Goal: Information Seeking & Learning: Check status

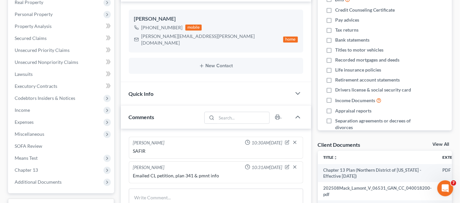
scroll to position [151, 0]
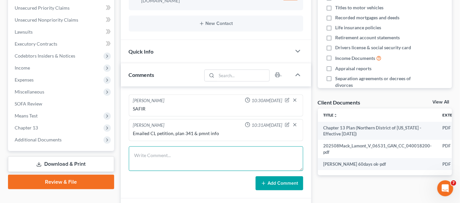
click at [168, 147] on textarea at bounding box center [216, 159] width 175 height 25
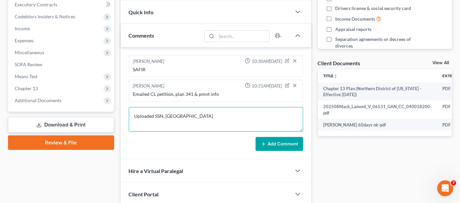
scroll to position [202, 0]
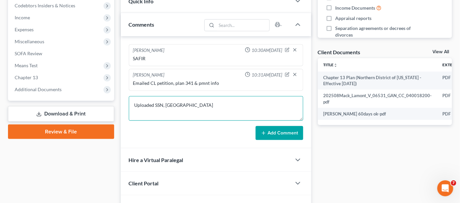
type textarea "Uploaded SSN, [GEOGRAPHIC_DATA]"
click at [267, 126] on button "Add Comment" at bounding box center [280, 133] width 48 height 14
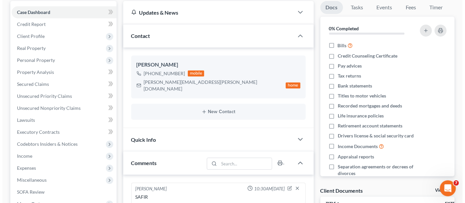
scroll to position [0, 0]
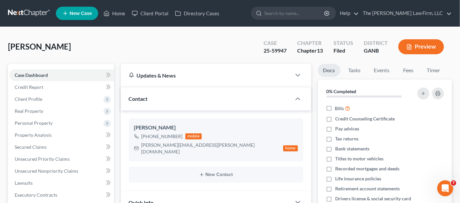
click at [288, 19] on form at bounding box center [293, 13] width 85 height 13
click at [286, 11] on input "search" at bounding box center [294, 13] width 61 height 12
type input "[PERSON_NAME]"
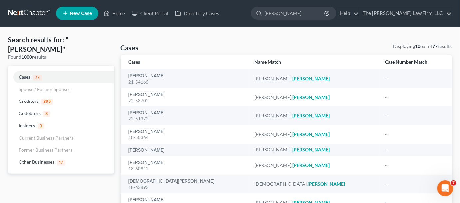
drag, startPoint x: 318, startPoint y: 16, endPoint x: 265, endPoint y: 12, distance: 53.1
click at [265, 13] on ul "New Case Home Client Portal Directory Cases [PERSON_NAME] - No Result - Other B…" at bounding box center [254, 13] width 396 height 17
type input "[PERSON_NAME]"
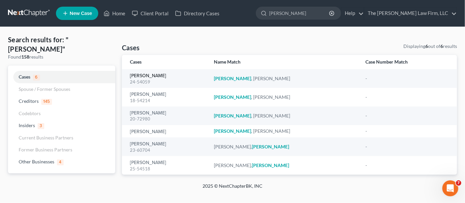
click at [141, 75] on link "[PERSON_NAME]" at bounding box center [148, 76] width 36 height 5
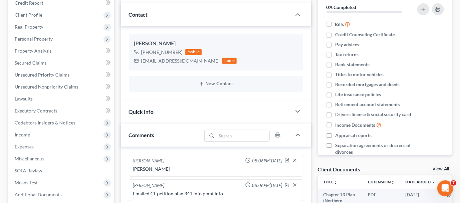
scroll to position [151, 0]
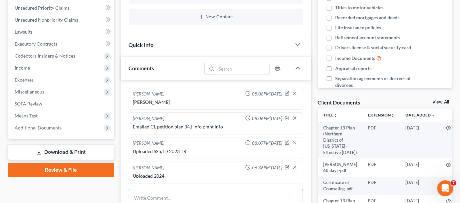
drag, startPoint x: 159, startPoint y: 195, endPoint x: 157, endPoint y: 190, distance: 6.0
click at [159, 196] on textarea at bounding box center [216, 201] width 175 height 25
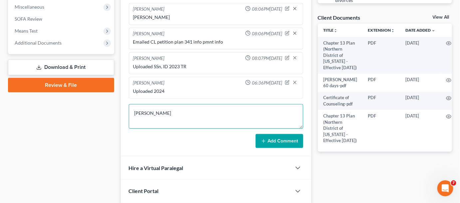
scroll to position [283, 0]
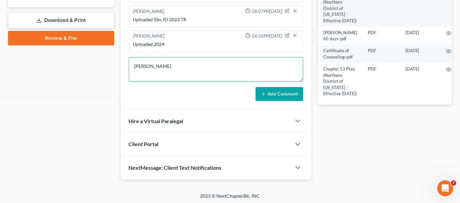
type textarea "[PERSON_NAME]"
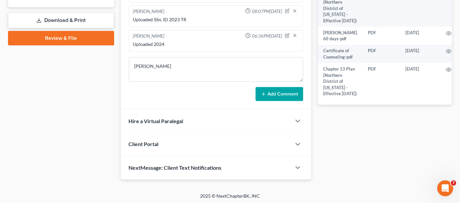
click at [273, 100] on div "[PERSON_NAME] 08:06PM[DATE] [PERSON_NAME] 08:06PM[DATE] Emailed CL petition pla…" at bounding box center [216, 29] width 191 height 162
click at [270, 96] on button "Add Comment" at bounding box center [280, 94] width 48 height 14
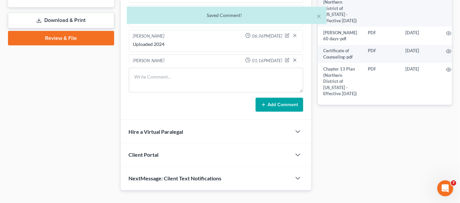
scroll to position [13, 0]
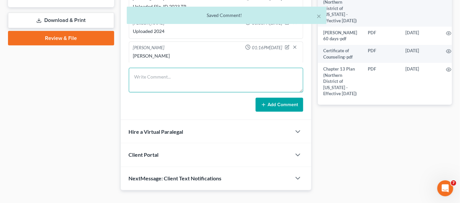
click at [168, 85] on textarea at bounding box center [216, 80] width 175 height 25
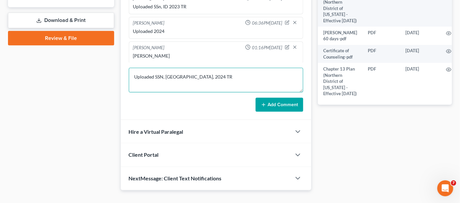
type textarea "Uploaded SSN, [GEOGRAPHIC_DATA], 2024 TR"
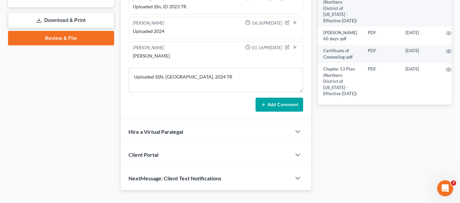
click at [260, 106] on button "Add Comment" at bounding box center [280, 105] width 48 height 14
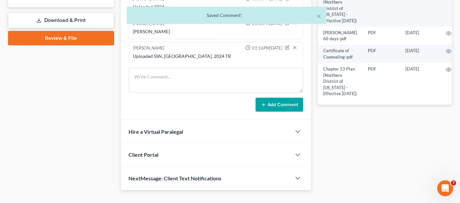
scroll to position [132, 0]
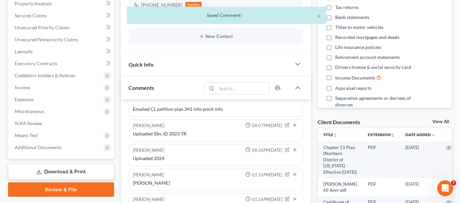
click at [41, 147] on span "Additional Documents" at bounding box center [38, 148] width 47 height 6
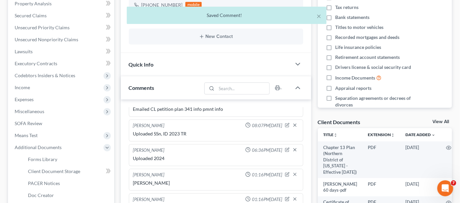
scroll to position [182, 0]
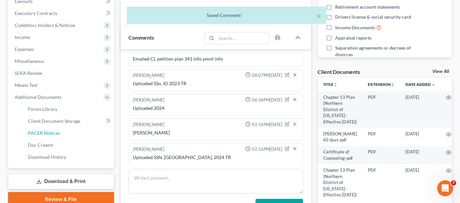
click at [47, 130] on span "PACER Notices" at bounding box center [44, 133] width 32 height 6
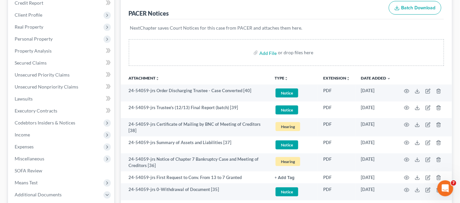
scroll to position [101, 0]
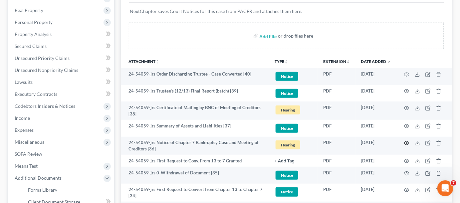
click at [406, 143] on icon "button" at bounding box center [406, 143] width 5 height 5
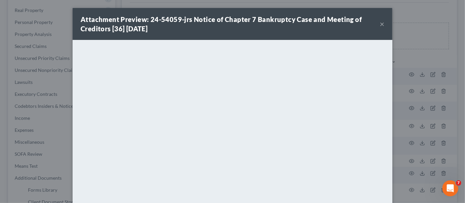
click at [381, 25] on button "×" at bounding box center [382, 24] width 5 height 8
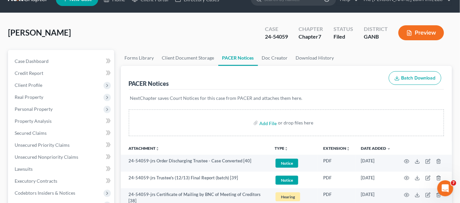
scroll to position [0, 0]
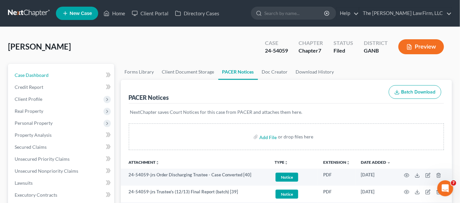
click at [36, 71] on link "Case Dashboard" at bounding box center [61, 75] width 105 height 12
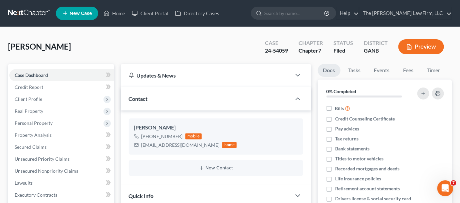
scroll to position [37, 0]
click at [304, 16] on input "search" at bounding box center [294, 13] width 61 height 12
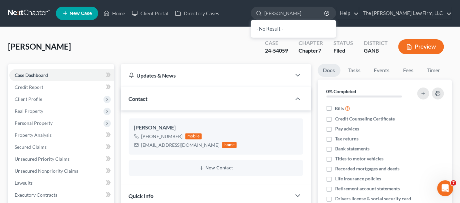
type input "[PERSON_NAME]"
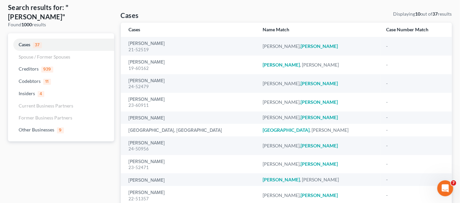
scroll to position [50, 0]
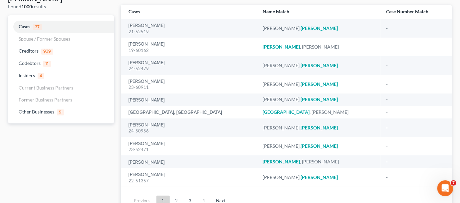
click at [178, 202] on link "2" at bounding box center [176, 201] width 13 height 11
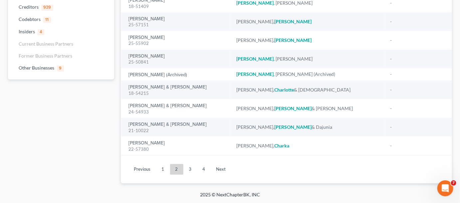
click at [188, 168] on link "3" at bounding box center [190, 169] width 13 height 11
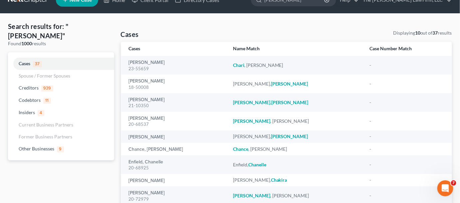
scroll to position [0, 0]
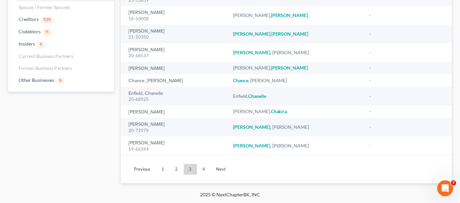
click at [200, 169] on link "4" at bounding box center [204, 169] width 13 height 11
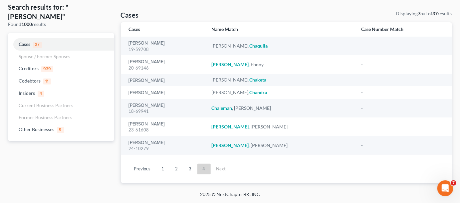
scroll to position [32, 0]
click at [164, 170] on link "1" at bounding box center [163, 169] width 13 height 11
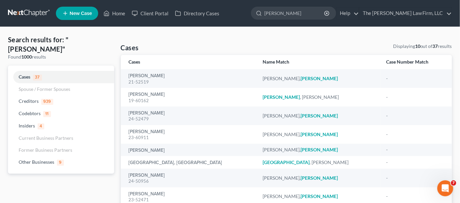
scroll to position [82, 0]
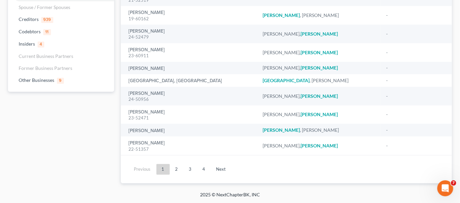
click at [177, 167] on link "2" at bounding box center [176, 169] width 13 height 11
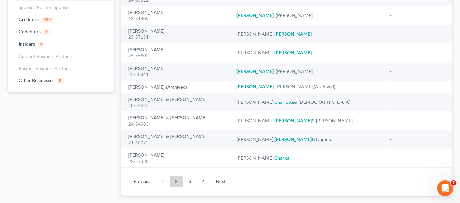
click at [148, 71] on div "25-50841" at bounding box center [177, 74] width 97 height 6
click at [147, 70] on link "[PERSON_NAME]" at bounding box center [147, 68] width 36 height 5
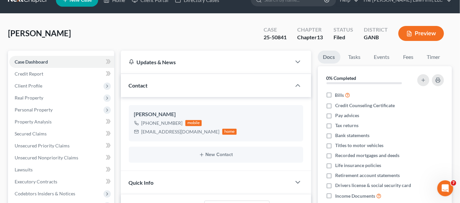
scroll to position [151, 0]
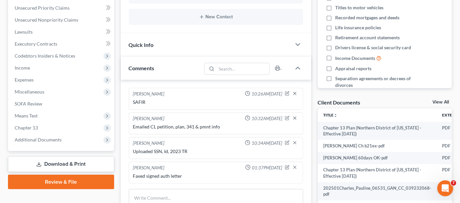
click at [67, 140] on span "Additional Documents" at bounding box center [61, 140] width 105 height 12
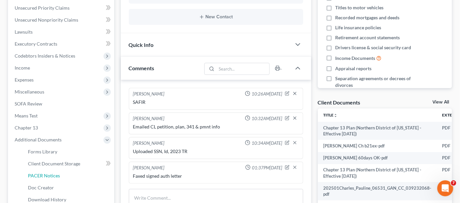
click at [47, 177] on span "PACER Notices" at bounding box center [44, 176] width 32 height 6
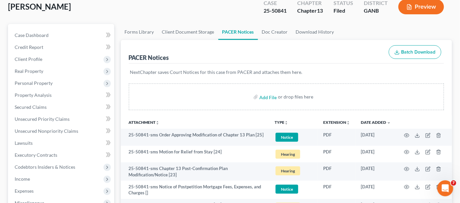
scroll to position [50, 0]
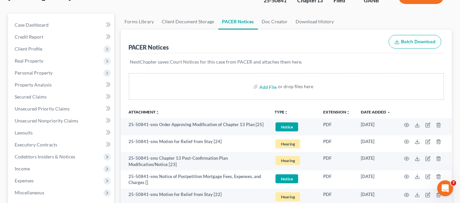
drag, startPoint x: 207, startPoint y: 105, endPoint x: 218, endPoint y: 115, distance: 14.9
click at [207, 105] on th "Attachment unfold_more expand_more expand_less" at bounding box center [195, 111] width 149 height 13
click at [406, 141] on icon "button" at bounding box center [406, 141] width 5 height 5
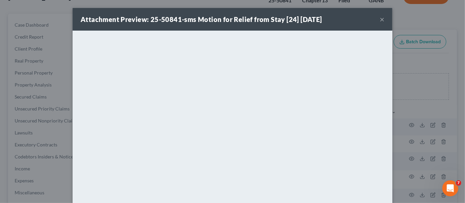
click at [424, 112] on div "Attachment Preview: 25-50841-sms Motion for Relief from Stay [24] [DATE] × <obj…" at bounding box center [232, 101] width 465 height 203
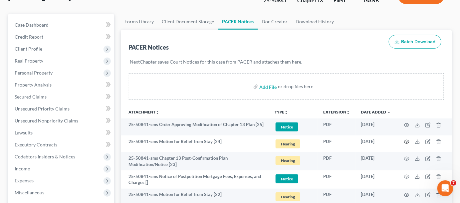
click at [408, 143] on icon "button" at bounding box center [407, 142] width 5 height 4
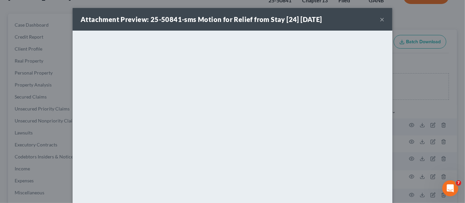
click at [380, 19] on button "×" at bounding box center [382, 19] width 5 height 8
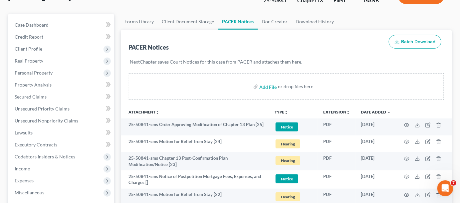
click at [213, 44] on div "PACER Notices Batch Download" at bounding box center [287, 42] width 316 height 24
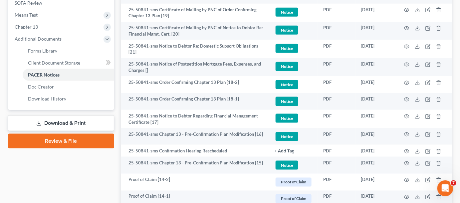
drag, startPoint x: 59, startPoint y: 171, endPoint x: 392, endPoint y: 162, distance: 333.2
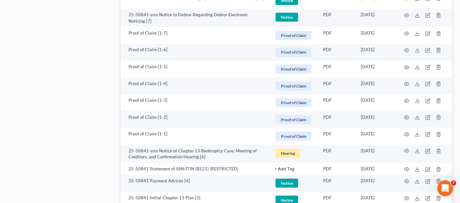
scroll to position [933, 0]
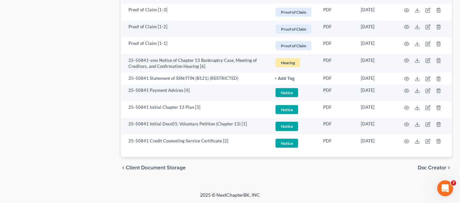
click at [359, 175] on div "chevron_left Client Document Storage Doc Creator chevron_right" at bounding box center [287, 167] width 332 height 21
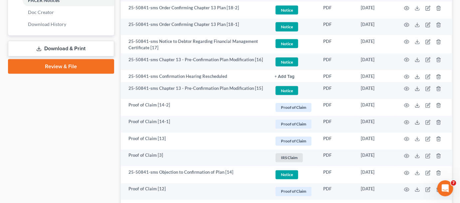
scroll to position [125, 0]
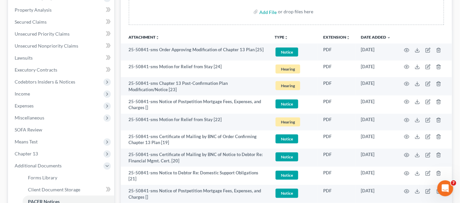
click at [35, 116] on span "Miscellaneous" at bounding box center [30, 118] width 30 height 6
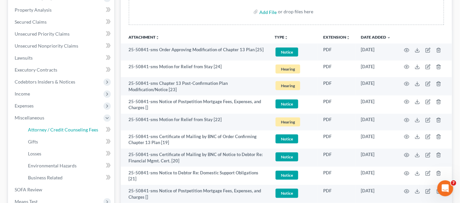
click at [36, 130] on span "Attorney / Credit Counseling Fees" at bounding box center [63, 130] width 70 height 6
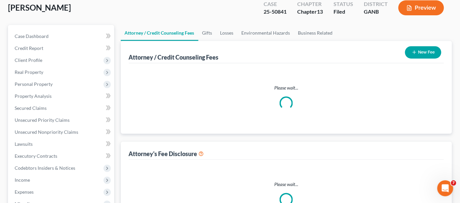
scroll to position [9, 0]
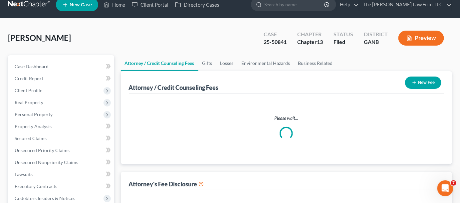
select select "2"
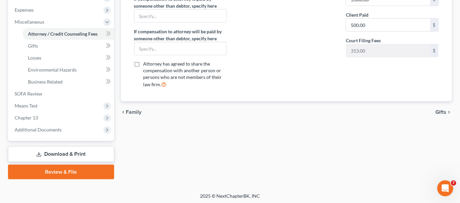
scroll to position [222, 0]
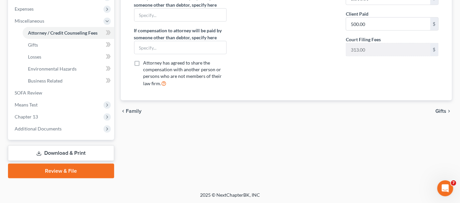
click at [32, 128] on span "Additional Documents" at bounding box center [38, 129] width 47 height 6
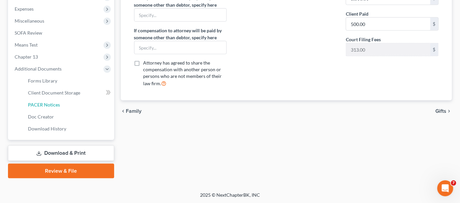
click at [42, 103] on span "PACER Notices" at bounding box center [44, 105] width 32 height 6
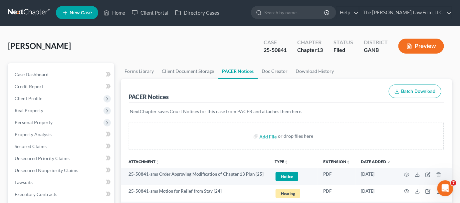
scroll to position [101, 0]
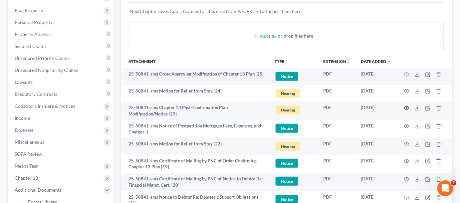
click at [406, 108] on icon "button" at bounding box center [406, 108] width 5 height 5
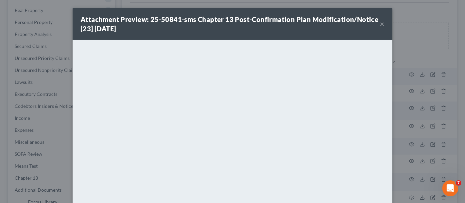
click at [414, 54] on div "Attachment Preview: 25-50841-sms Chapter 13 Post-Confirmation Plan Modification…" at bounding box center [232, 101] width 465 height 203
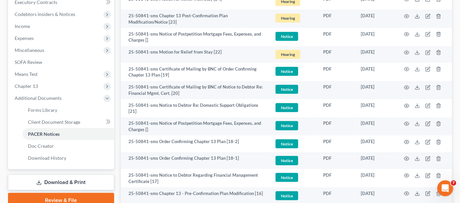
scroll to position [202, 0]
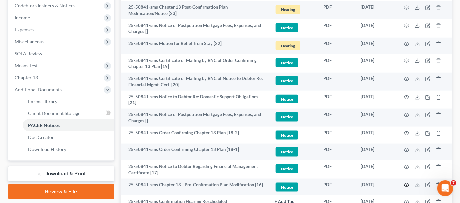
click at [406, 185] on icon "button" at bounding box center [406, 185] width 5 height 5
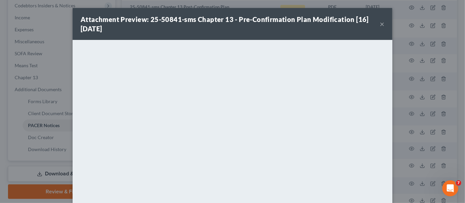
click at [427, 115] on div "Attachment Preview: 25-50841-sms Chapter 13 - Pre-Confirmation Plan Modificatio…" at bounding box center [232, 101] width 465 height 203
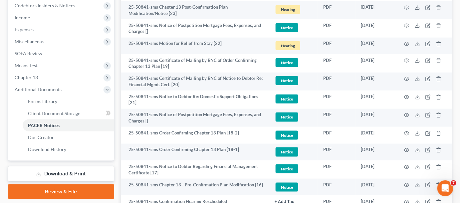
click at [28, 39] on span "Miscellaneous" at bounding box center [30, 42] width 30 height 6
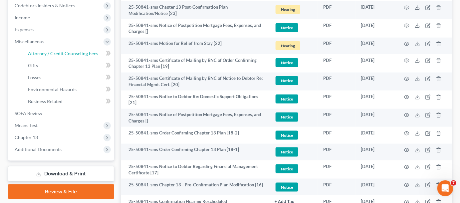
click at [36, 52] on span "Attorney / Credit Counseling Fees" at bounding box center [63, 54] width 70 height 6
select select "2"
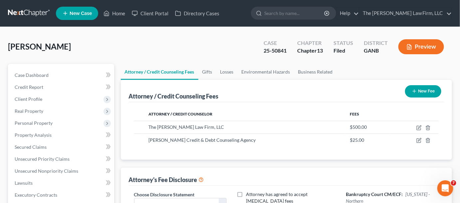
click at [303, 18] on input "search" at bounding box center [294, 13] width 61 height 12
type input "pierre"
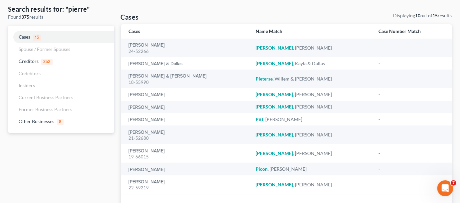
scroll to position [19, 0]
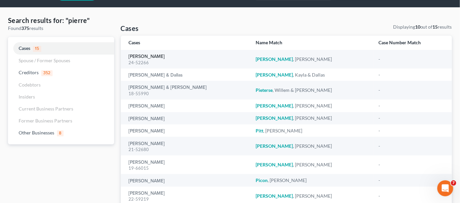
click at [138, 58] on link "[PERSON_NAME]" at bounding box center [147, 56] width 36 height 5
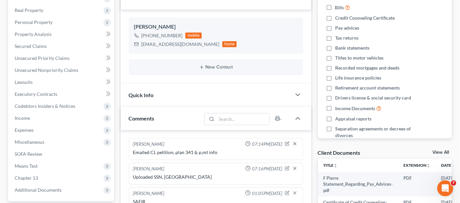
click at [39, 189] on span "Additional Documents" at bounding box center [38, 190] width 47 height 6
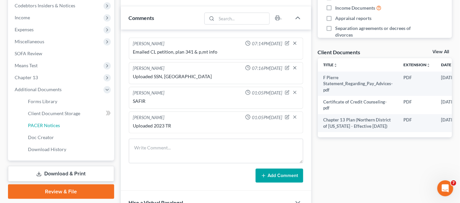
click at [47, 126] on span "PACER Notices" at bounding box center [44, 126] width 32 height 6
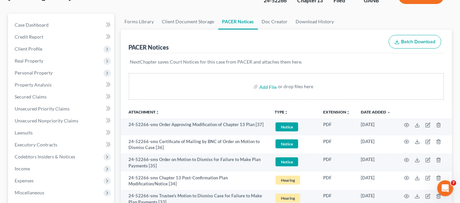
scroll to position [101, 0]
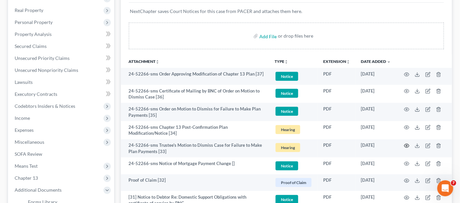
click at [408, 146] on icon "button" at bounding box center [406, 145] width 5 height 5
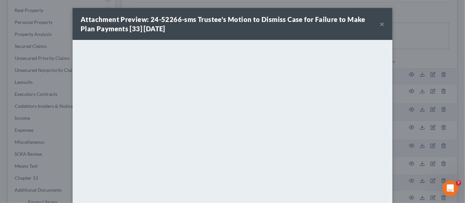
click at [414, 57] on div "Attachment Preview: 24-52266-sms Trustee's Motion to Dismiss Case for Failure t…" at bounding box center [232, 101] width 465 height 203
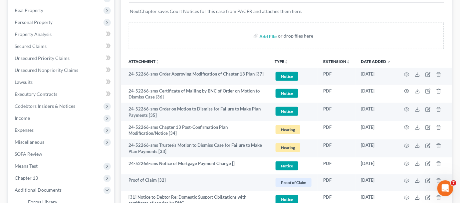
scroll to position [151, 0]
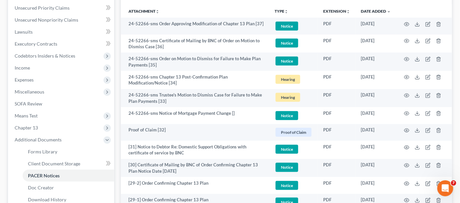
drag, startPoint x: 118, startPoint y: 134, endPoint x: 275, endPoint y: 167, distance: 160.8
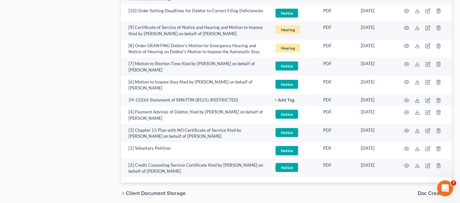
scroll to position [951, 0]
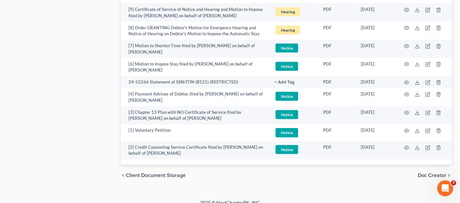
click at [401, 176] on div "chevron_left Client Document Storage Doc Creator chevron_right" at bounding box center [287, 175] width 332 height 21
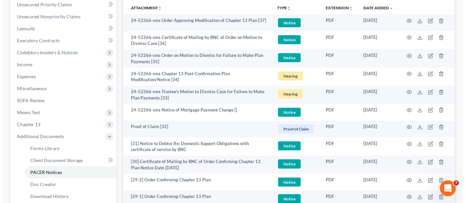
scroll to position [144, 0]
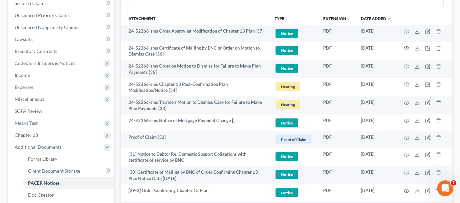
drag, startPoint x: 116, startPoint y: 117, endPoint x: 170, endPoint y: 117, distance: 53.6
click at [406, 102] on icon "button" at bounding box center [406, 102] width 5 height 5
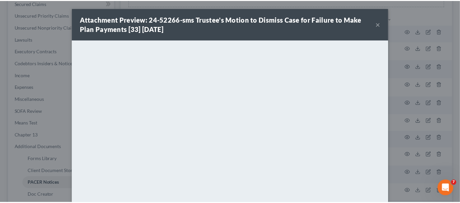
scroll to position [84, 0]
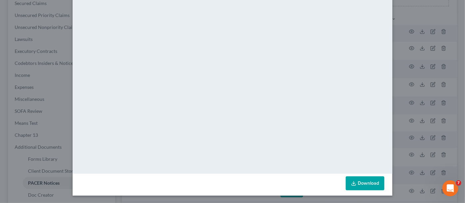
click at [402, 130] on div "Attachment Preview: 24-52266-sms Trustee's Motion to Dismiss Case for Failure t…" at bounding box center [232, 101] width 465 height 203
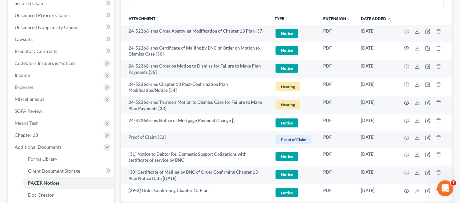
click at [405, 100] on icon "button" at bounding box center [406, 102] width 5 height 5
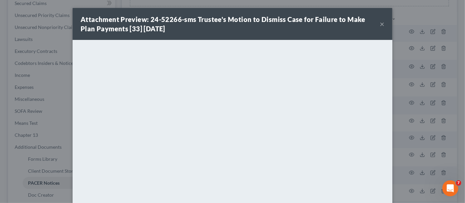
click at [390, 106] on div "Attachment Preview: 24-52266-sms Trustee's Motion to Dismiss Case for Failure t…" at bounding box center [232, 101] width 465 height 203
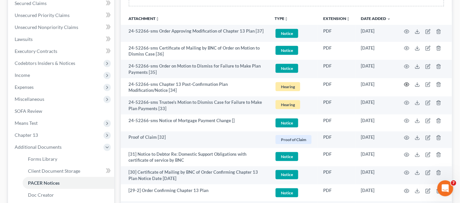
click at [408, 83] on icon "button" at bounding box center [407, 85] width 5 height 4
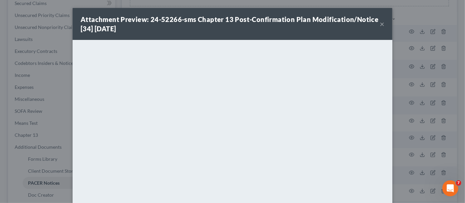
click at [401, 101] on div "Attachment Preview: 24-52266-sms Chapter 13 Post-Confirmation Plan Modification…" at bounding box center [232, 101] width 465 height 203
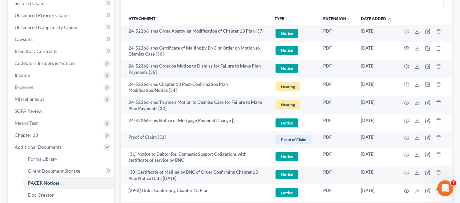
click at [406, 65] on icon "button" at bounding box center [406, 66] width 5 height 5
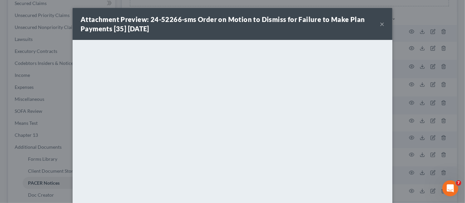
click at [380, 24] on button "×" at bounding box center [382, 24] width 5 height 8
